Goal: Task Accomplishment & Management: Manage account settings

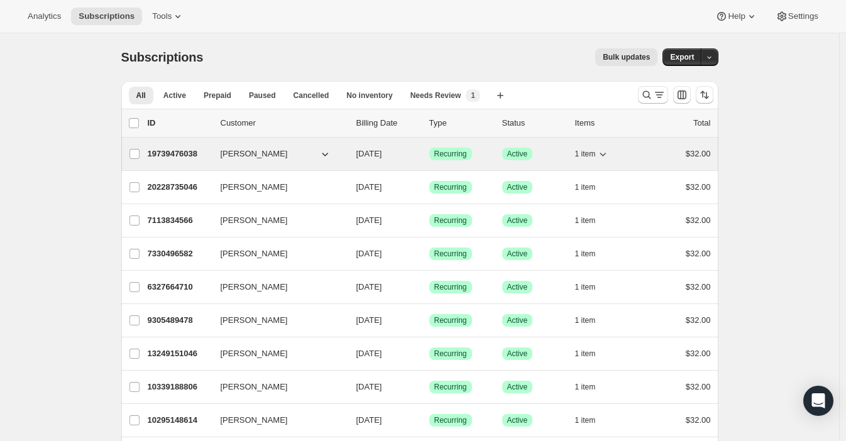
click at [609, 148] on icon "button" at bounding box center [602, 154] width 13 height 13
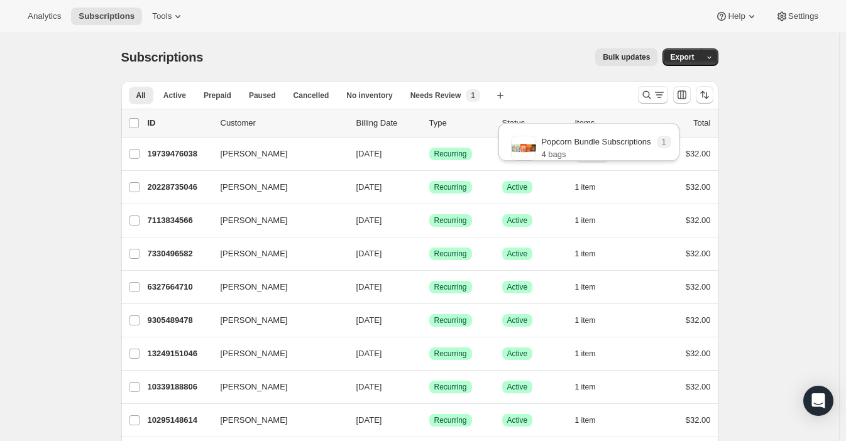
click at [186, 90] on span "Active" at bounding box center [174, 95] width 23 height 10
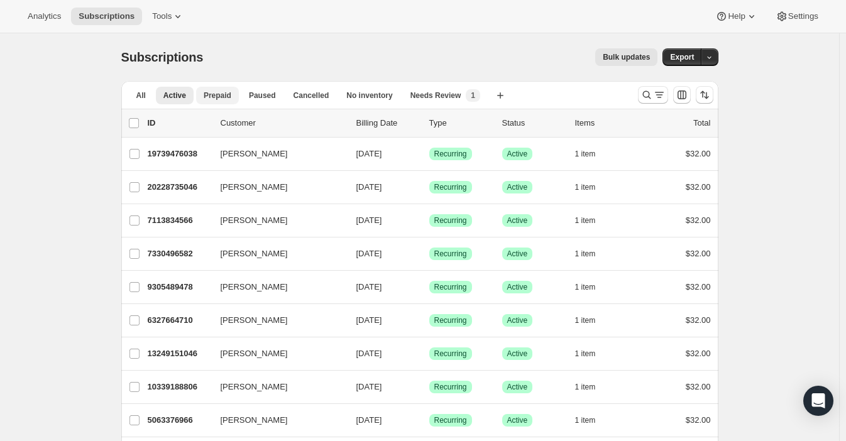
click at [231, 90] on span "Prepaid" at bounding box center [218, 95] width 28 height 10
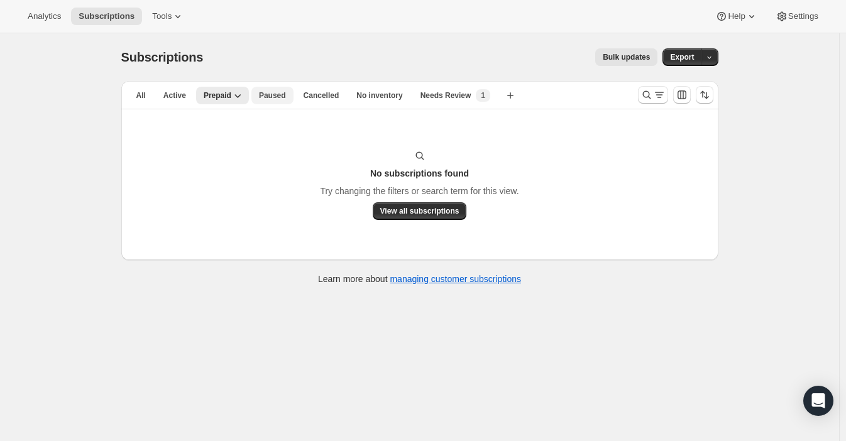
click at [293, 87] on button "Paused" at bounding box center [272, 96] width 42 height 18
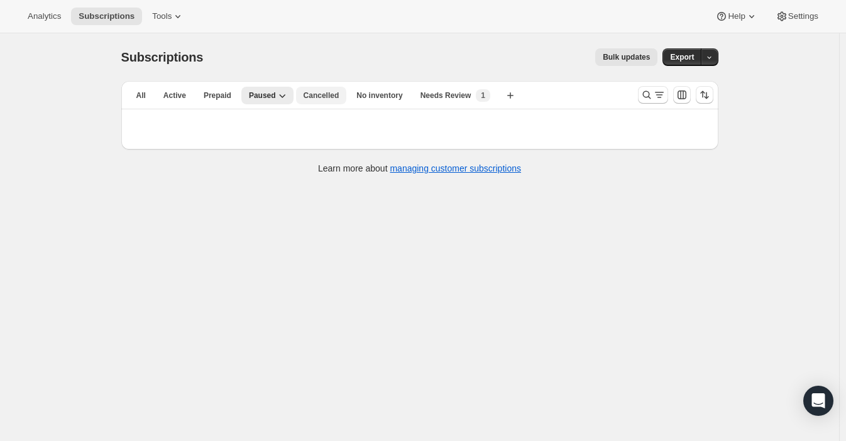
click at [339, 90] on span "Cancelled" at bounding box center [321, 95] width 36 height 10
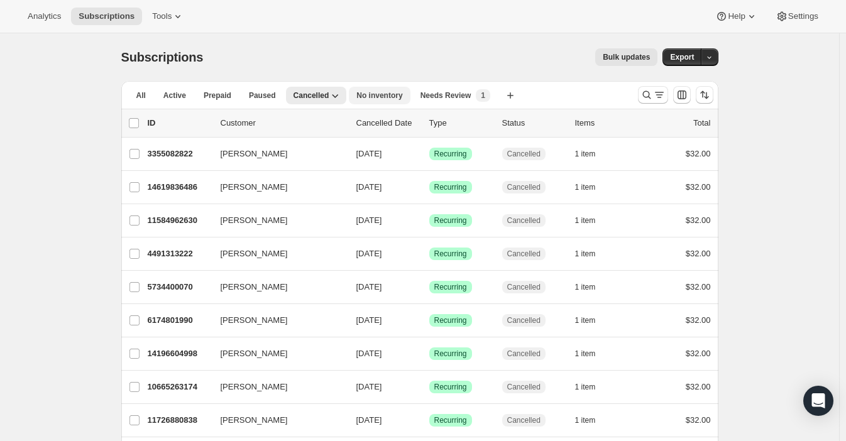
click at [392, 90] on span "No inventory" at bounding box center [379, 95] width 46 height 10
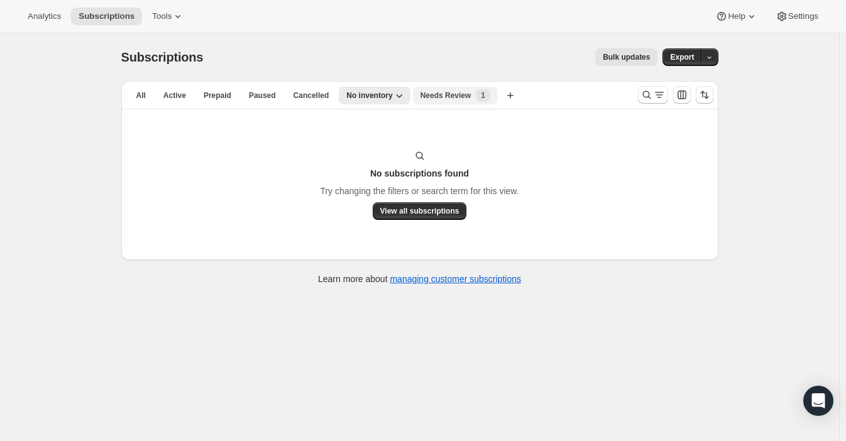
click at [437, 90] on span "Needs Review" at bounding box center [445, 95] width 51 height 10
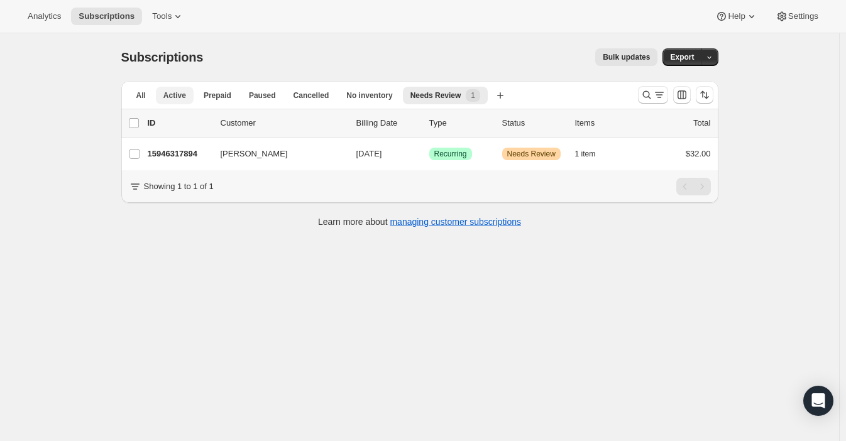
click at [186, 90] on span "Active" at bounding box center [174, 95] width 23 height 10
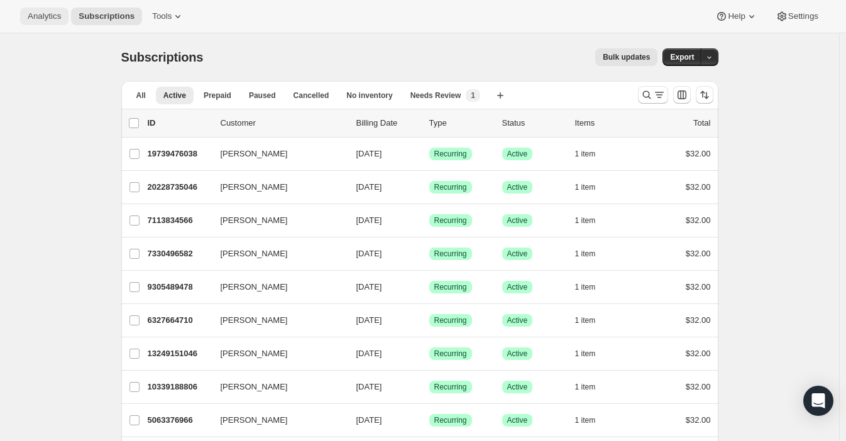
click at [33, 11] on span "Analytics" at bounding box center [44, 16] width 33 height 10
